Goal: Transaction & Acquisition: Purchase product/service

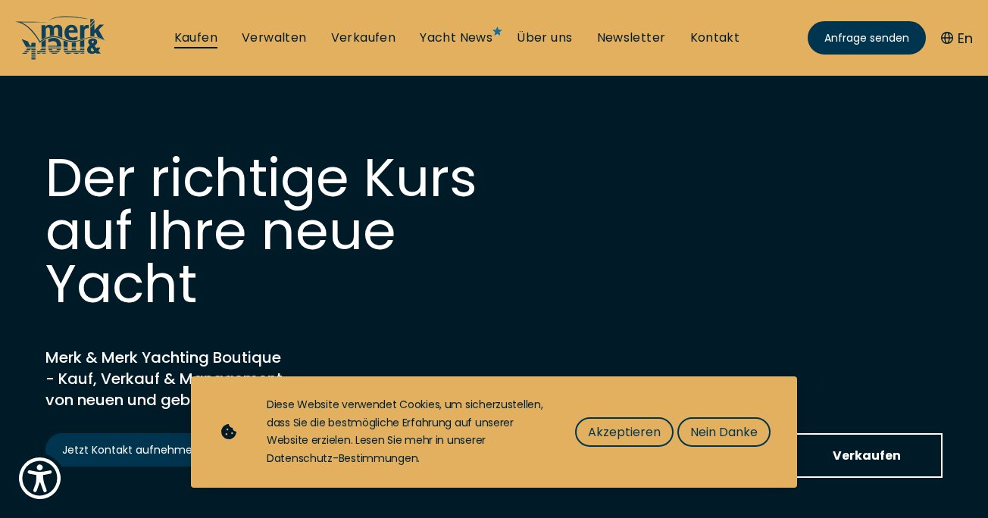
click at [201, 36] on link "Kaufen" at bounding box center [195, 38] width 43 height 17
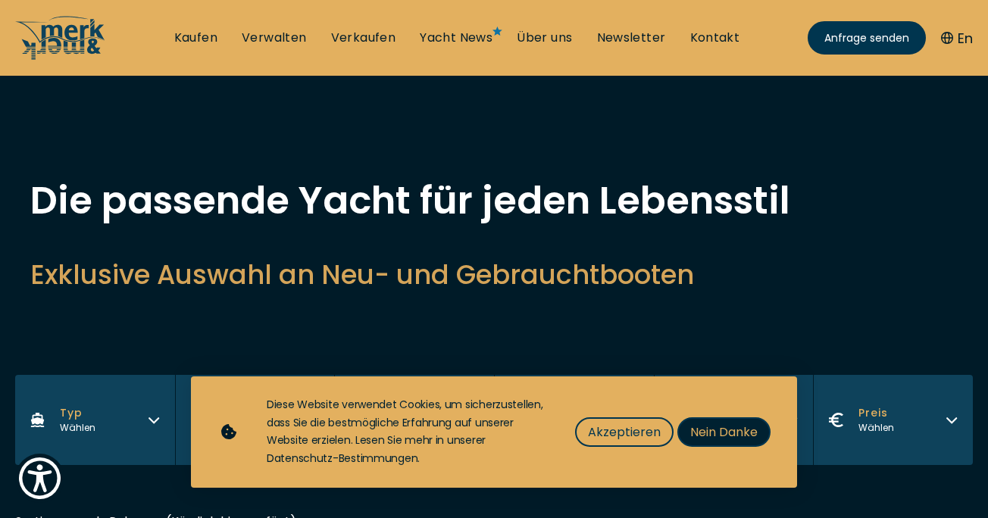
click at [718, 436] on span "Nein Danke" at bounding box center [723, 432] width 67 height 19
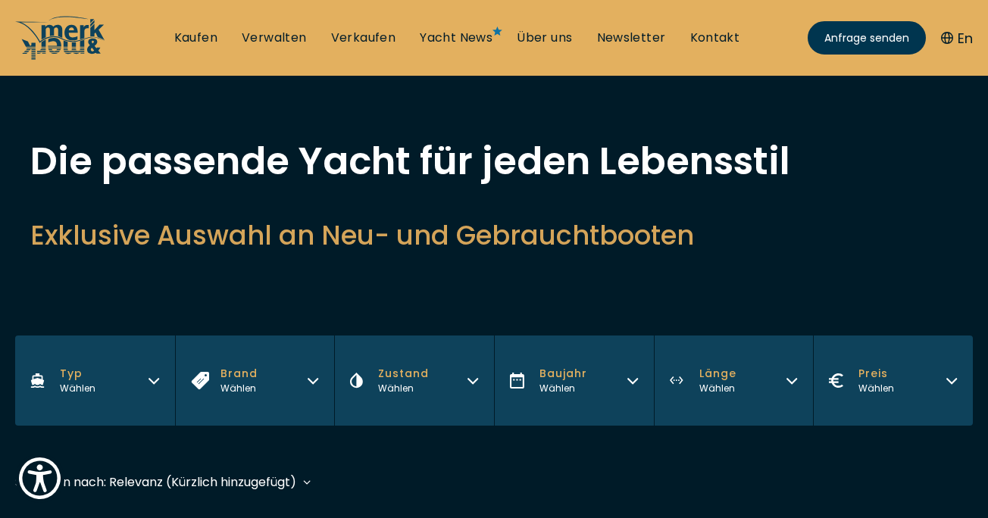
scroll to position [45, 0]
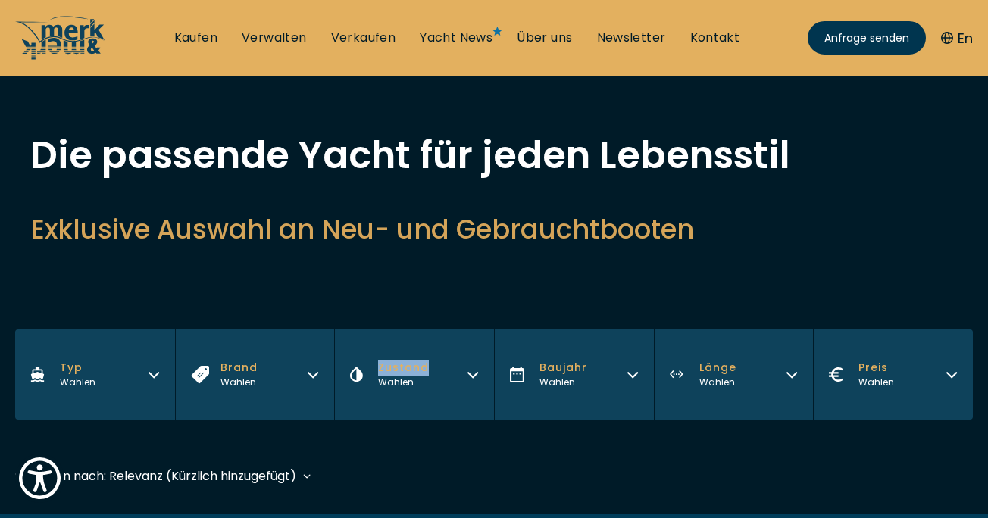
click at [696, 369] on button "Länge Wählen" at bounding box center [734, 375] width 160 height 90
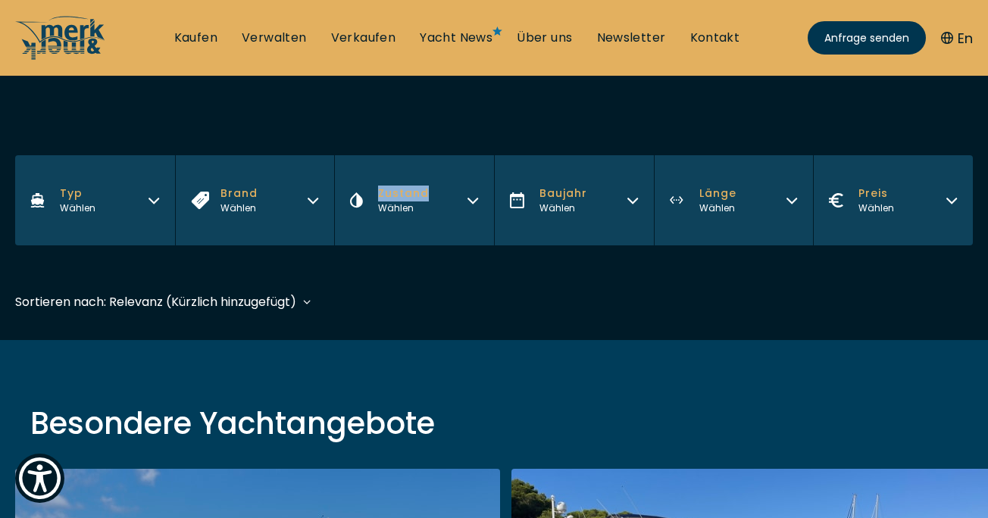
scroll to position [222, 0]
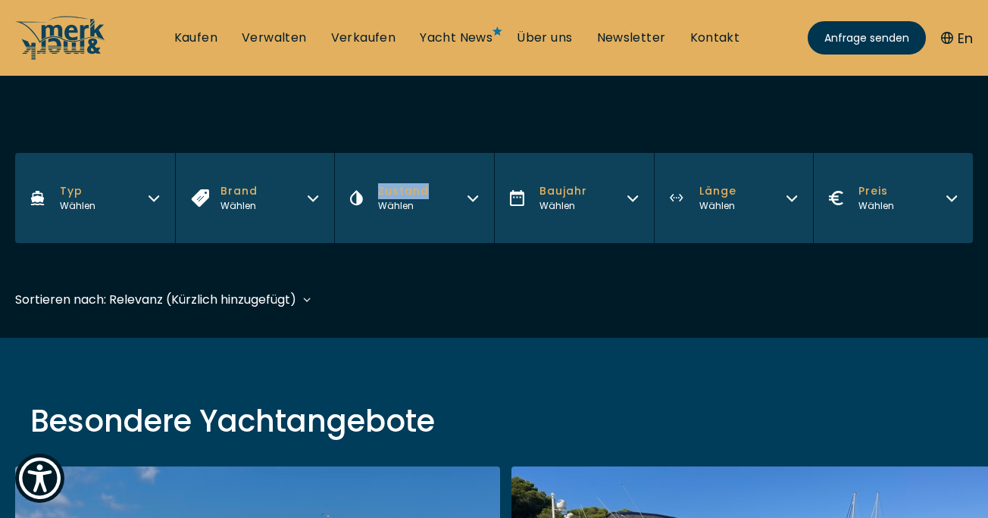
click at [752, 192] on button "Länge Wählen" at bounding box center [734, 198] width 160 height 90
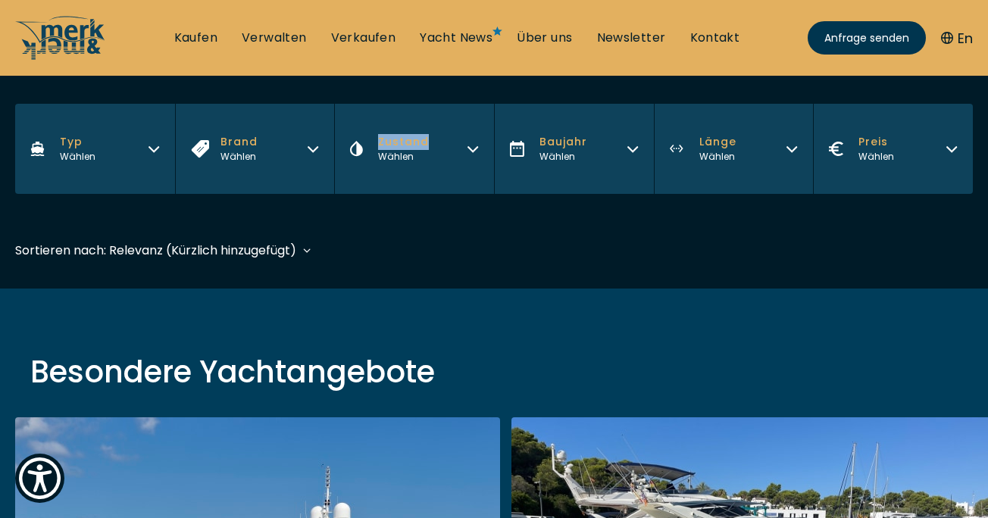
scroll to position [275, 0]
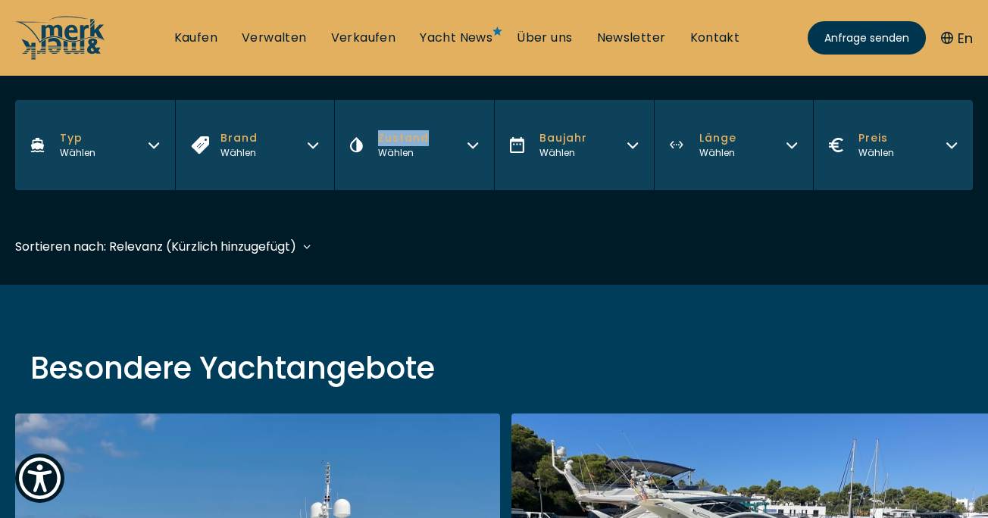
click at [768, 134] on button "Länge Wählen" at bounding box center [734, 145] width 160 height 90
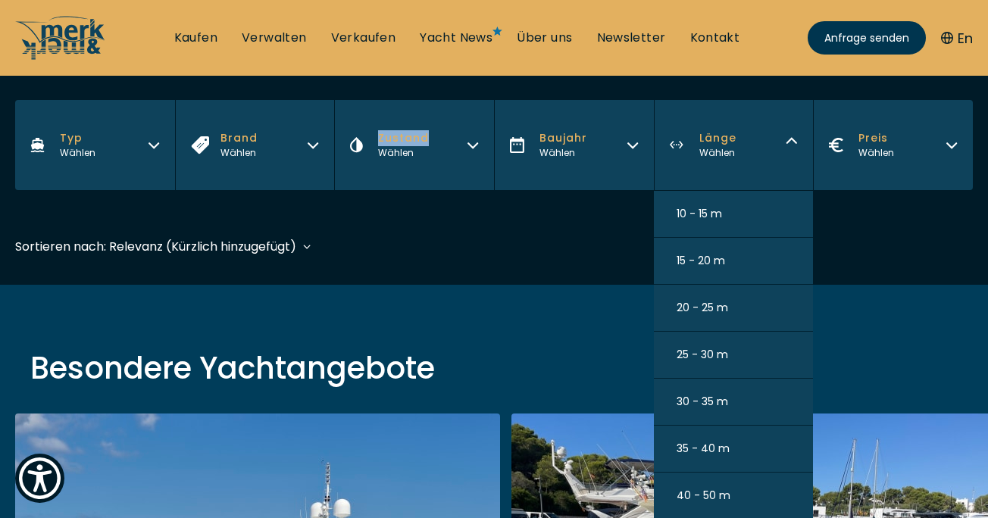
click at [694, 489] on span "40 - 50 m" at bounding box center [704, 496] width 54 height 16
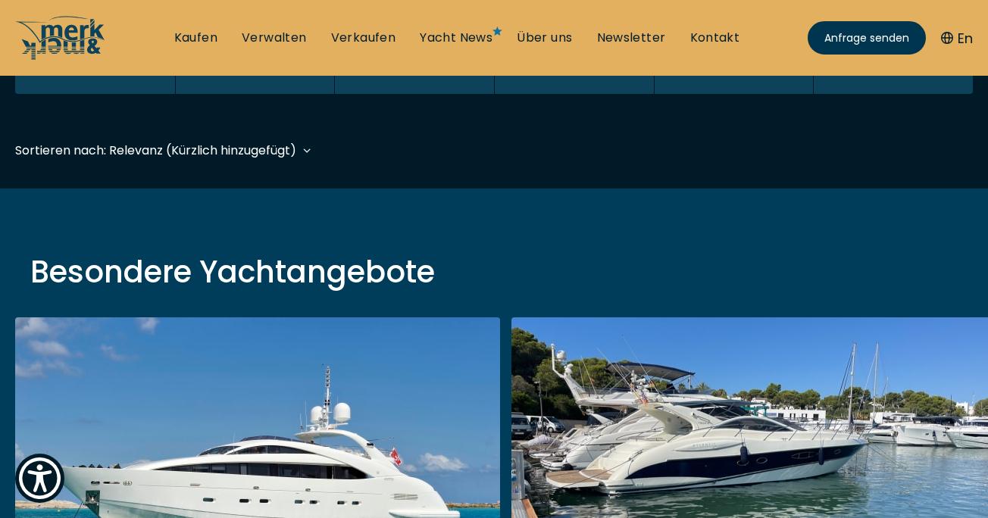
scroll to position [375, 0]
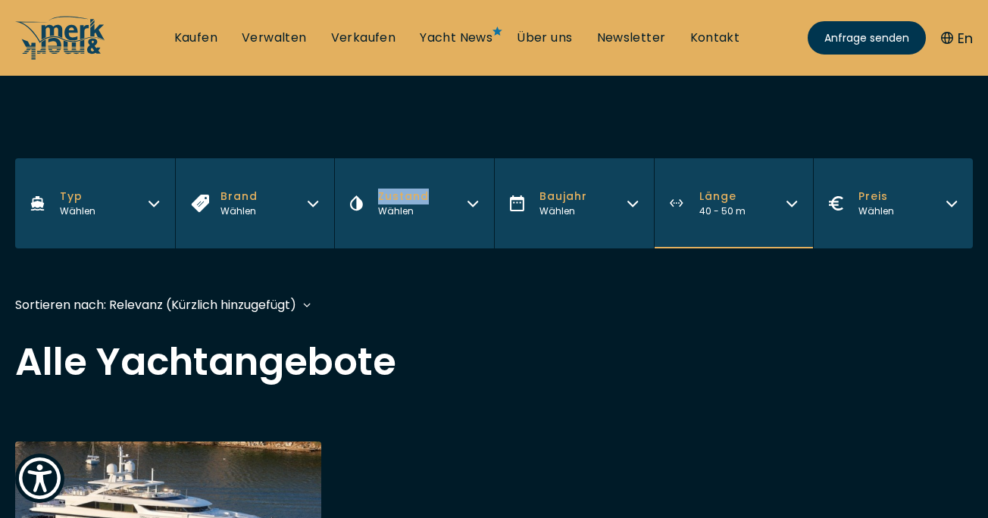
scroll to position [194, 0]
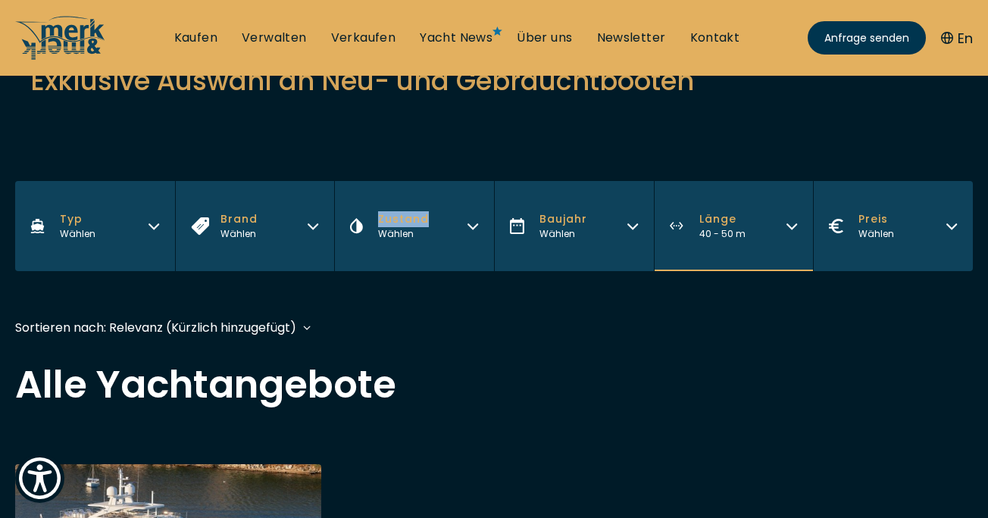
click at [730, 225] on span "Länge" at bounding box center [722, 219] width 46 height 16
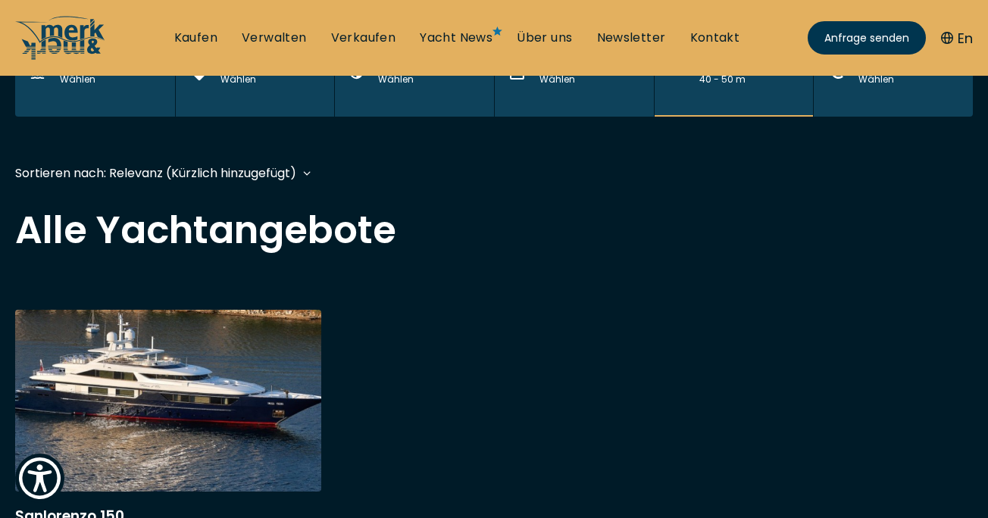
scroll to position [352, 0]
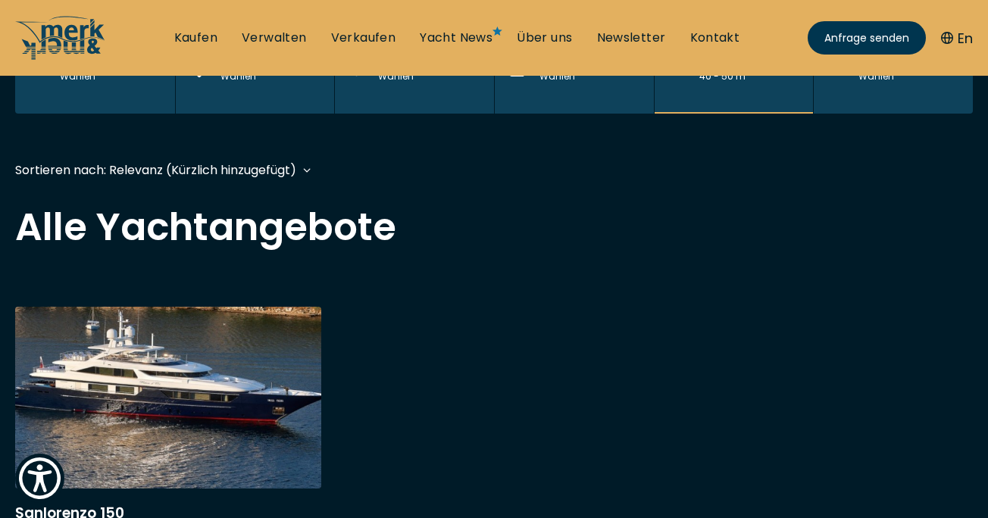
click at [726, 102] on button "Länge 40 - 50 m" at bounding box center [734, 68] width 160 height 90
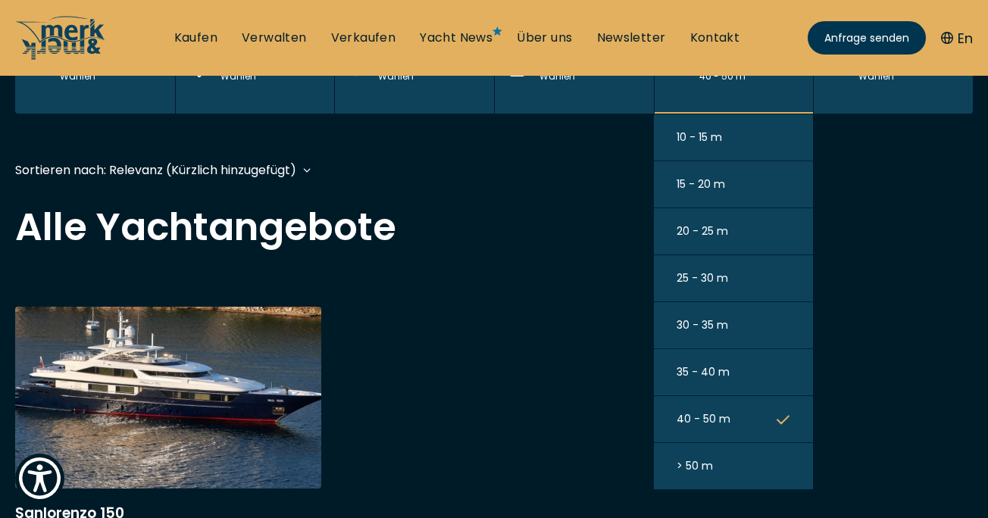
click at [705, 466] on span "> 50 m" at bounding box center [695, 466] width 36 height 16
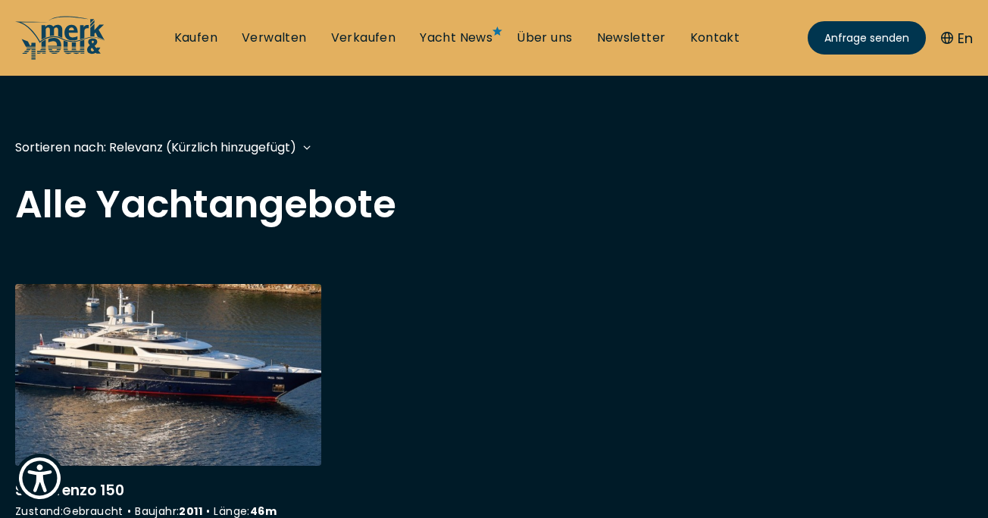
scroll to position [375, 0]
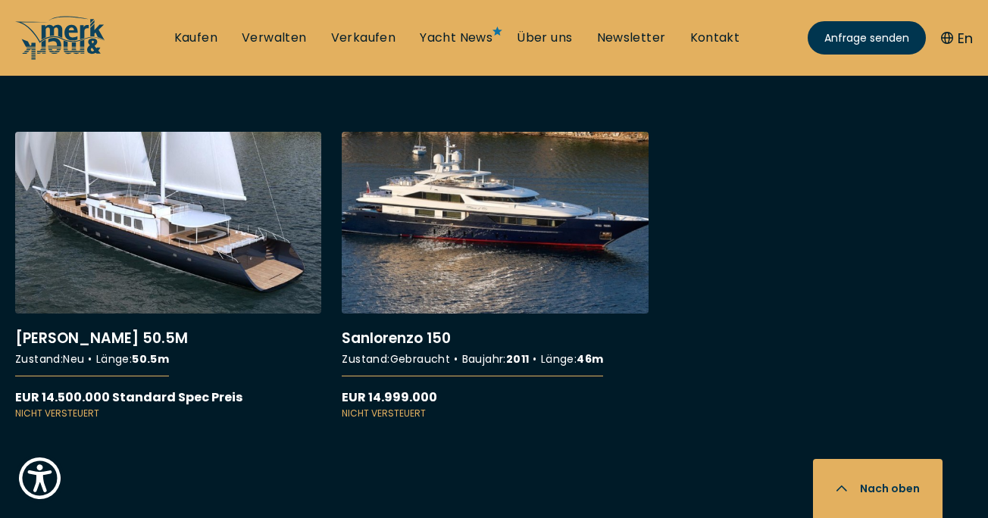
scroll to position [526, 0]
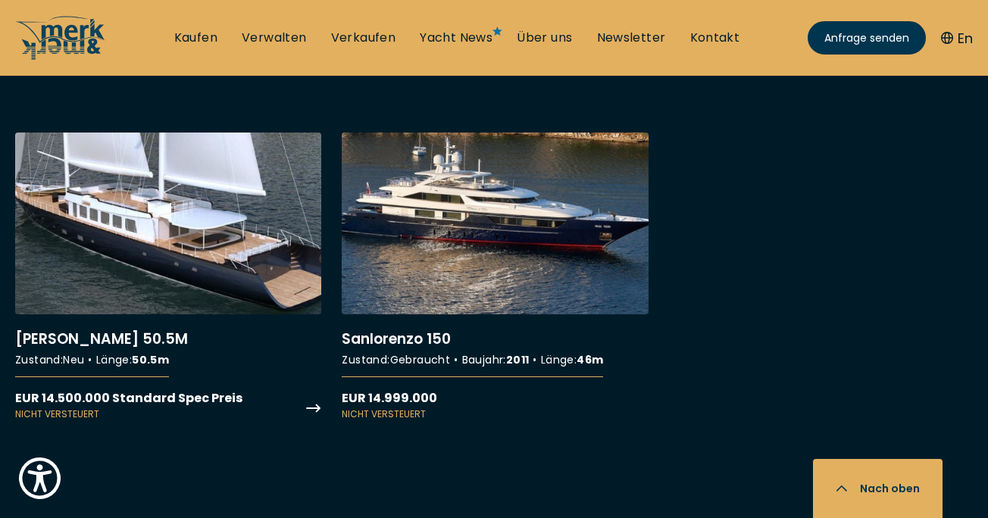
click at [196, 211] on link "More details about [PERSON_NAME] 50.5M" at bounding box center [168, 277] width 306 height 289
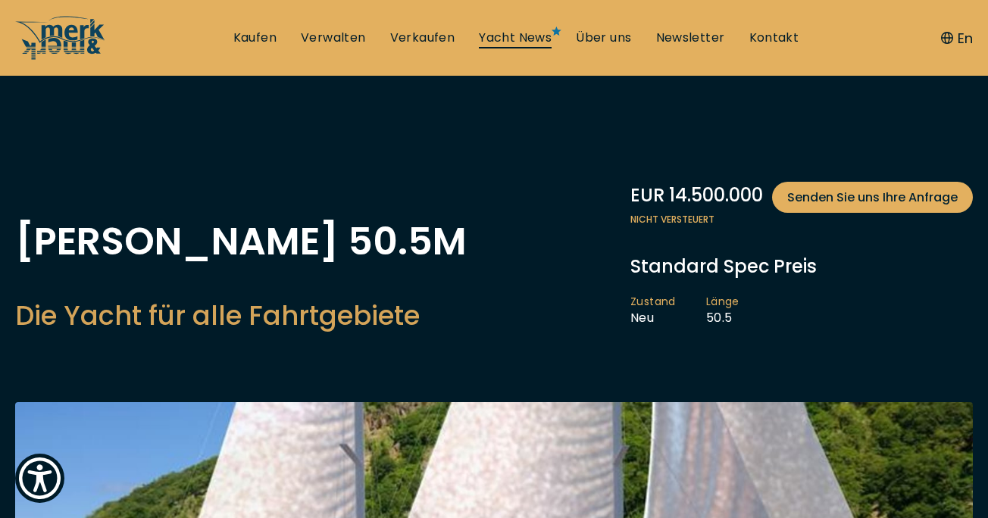
click at [524, 42] on link "Yacht News" at bounding box center [515, 38] width 73 height 17
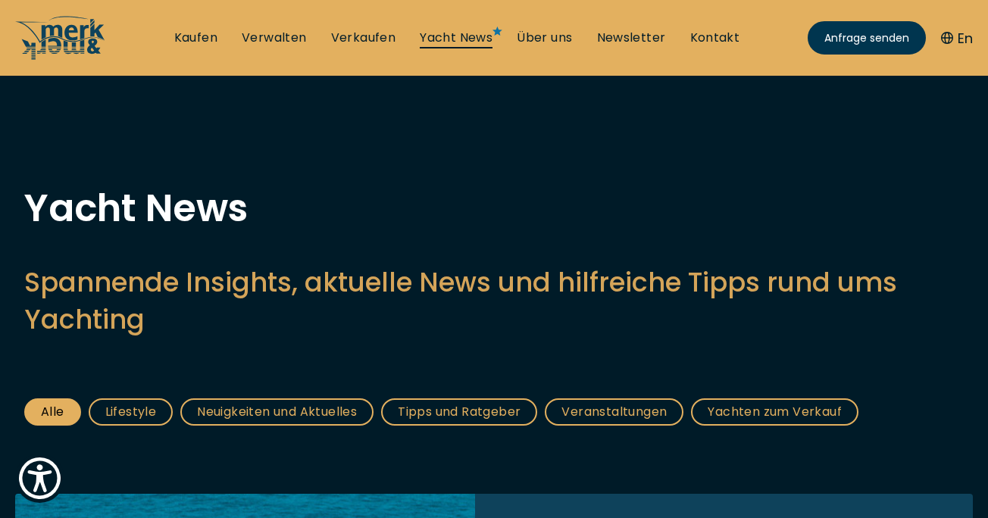
click at [455, 36] on link "Yacht News" at bounding box center [456, 38] width 73 height 17
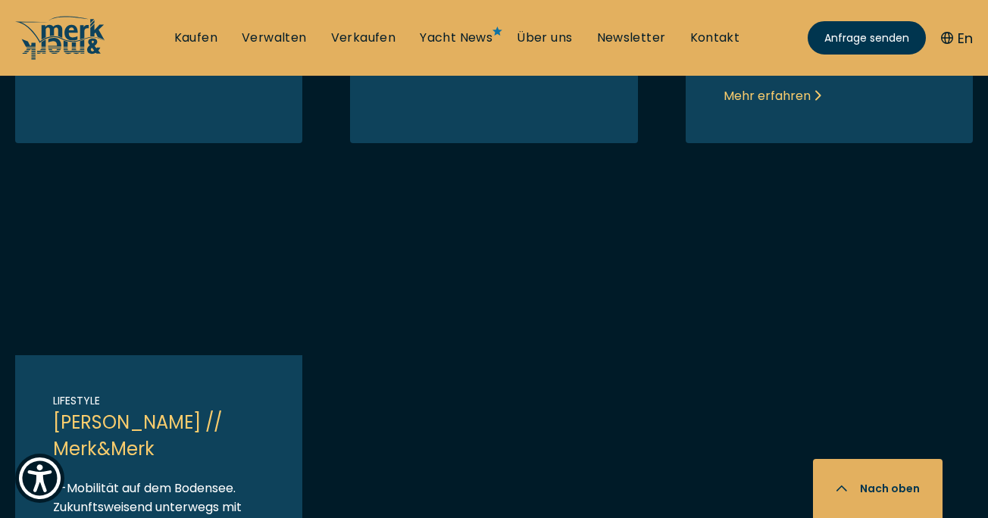
scroll to position [1192, 0]
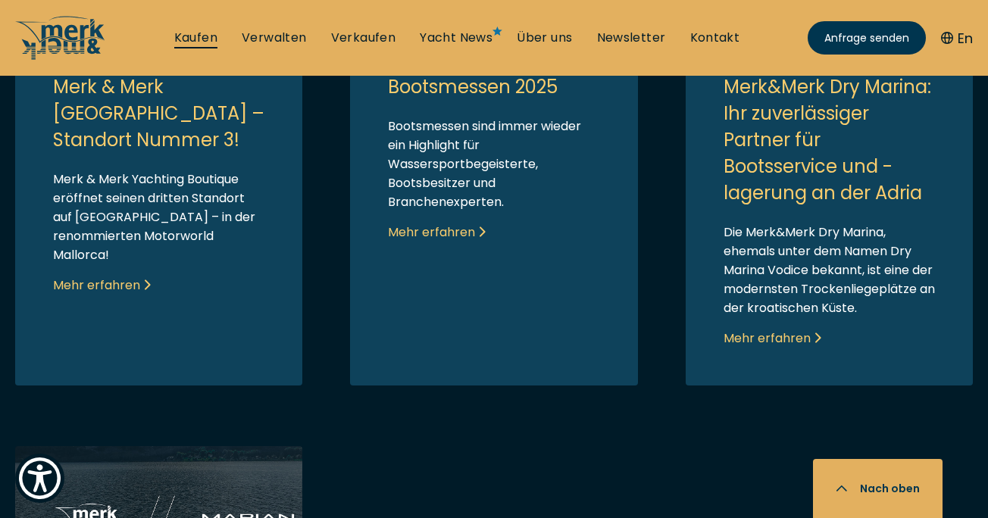
click at [192, 38] on link "Kaufen" at bounding box center [195, 38] width 43 height 17
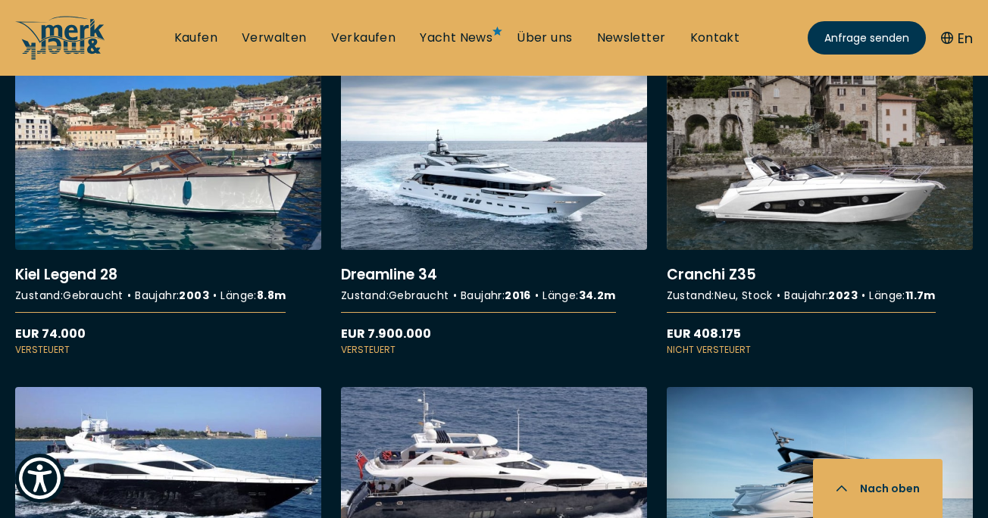
scroll to position [7490, 0]
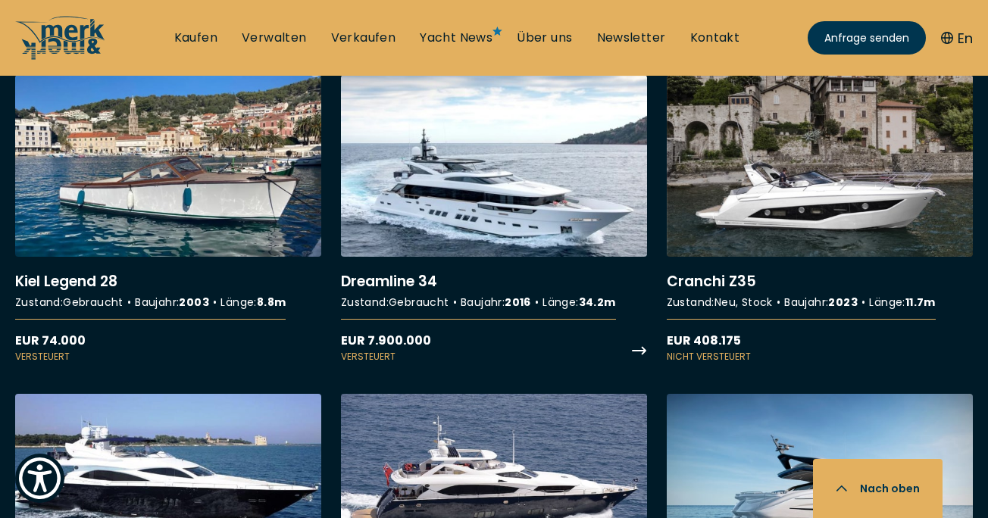
click at [414, 260] on link "More details about Dreamline 34" at bounding box center [494, 219] width 306 height 289
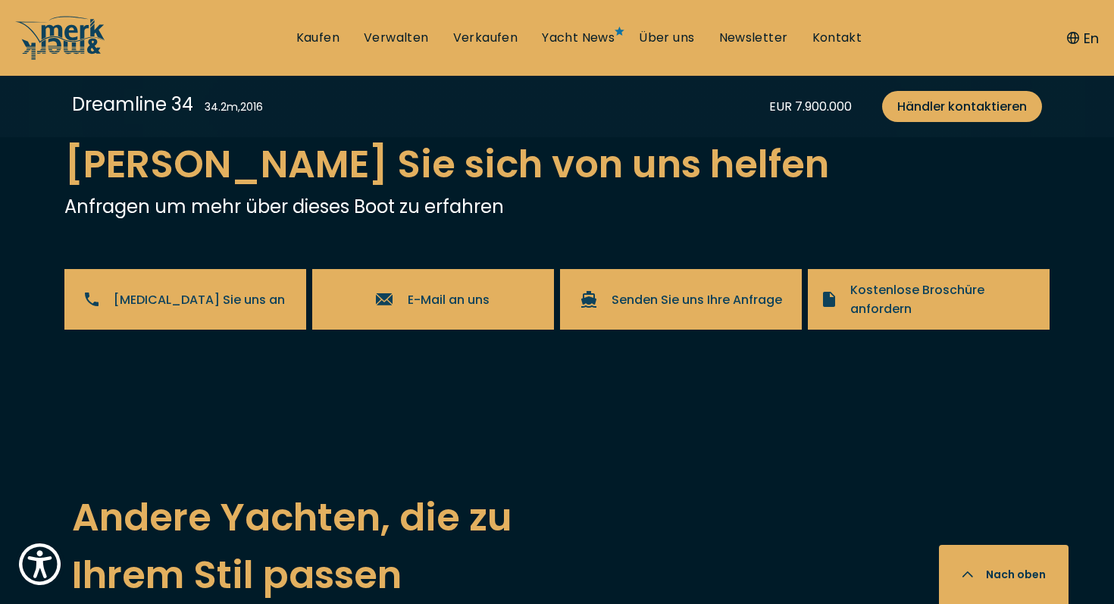
scroll to position [2916, 0]
